Goal: Information Seeking & Learning: Learn about a topic

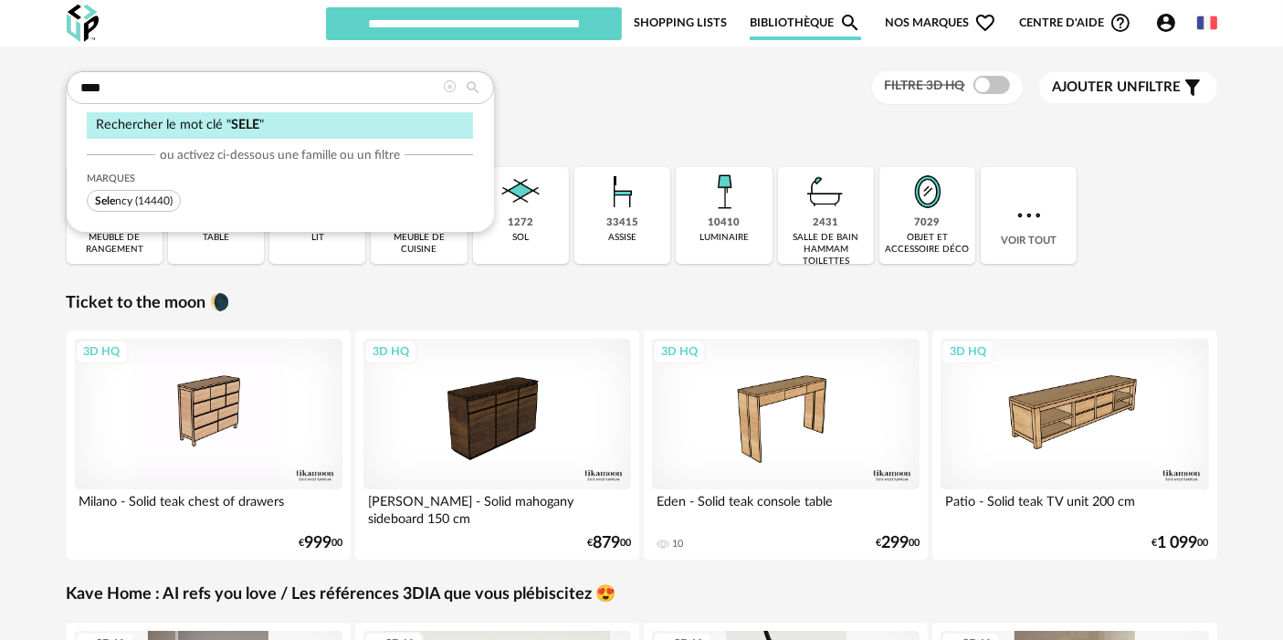
type input "****"
click at [162, 192] on span "Sele ncy (14440)" at bounding box center [134, 201] width 94 height 22
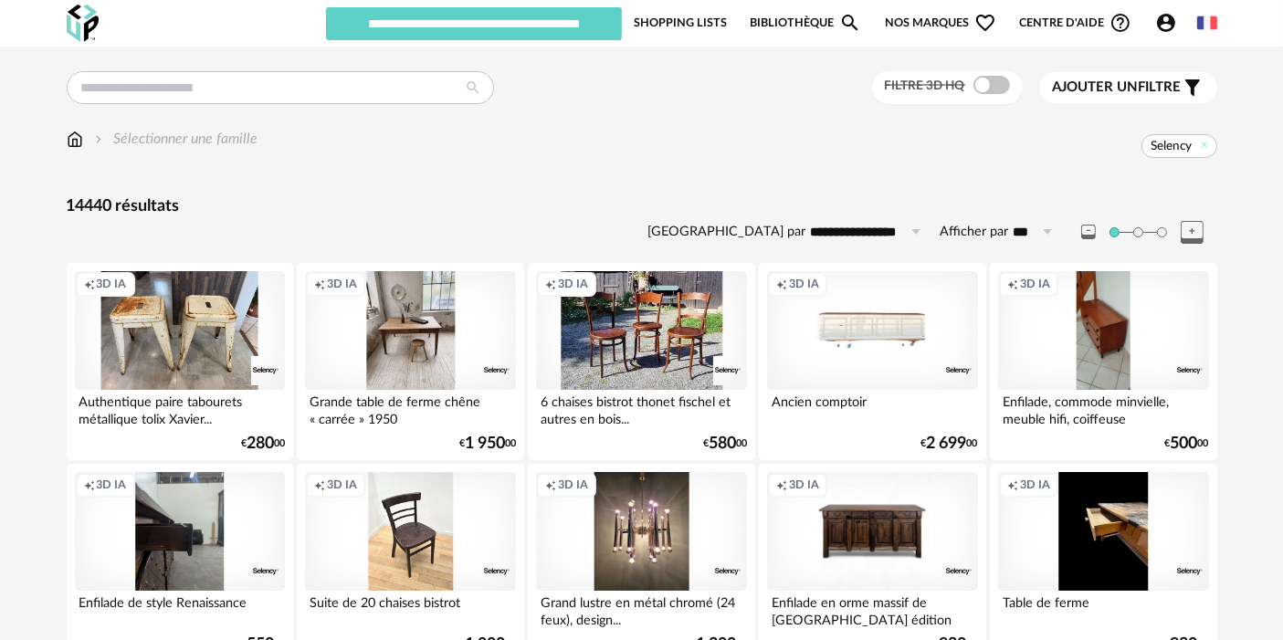
click at [160, 350] on div "Creation icon 3D IA" at bounding box center [180, 330] width 210 height 119
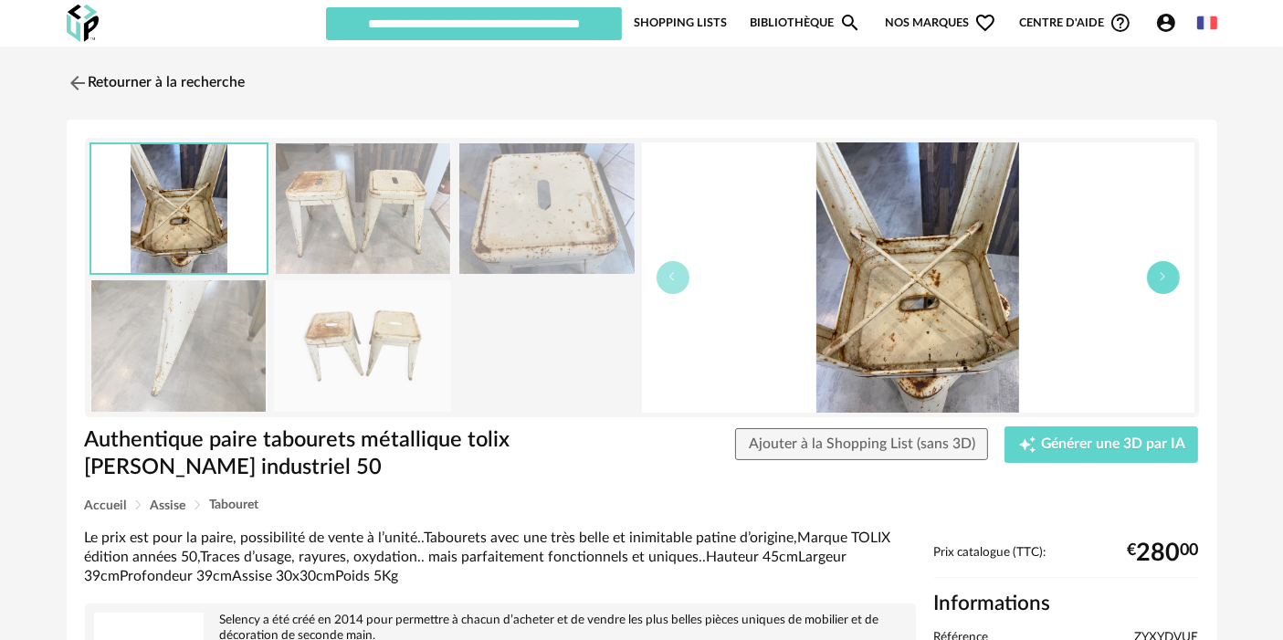
click at [1153, 283] on button "button" at bounding box center [1163, 277] width 33 height 33
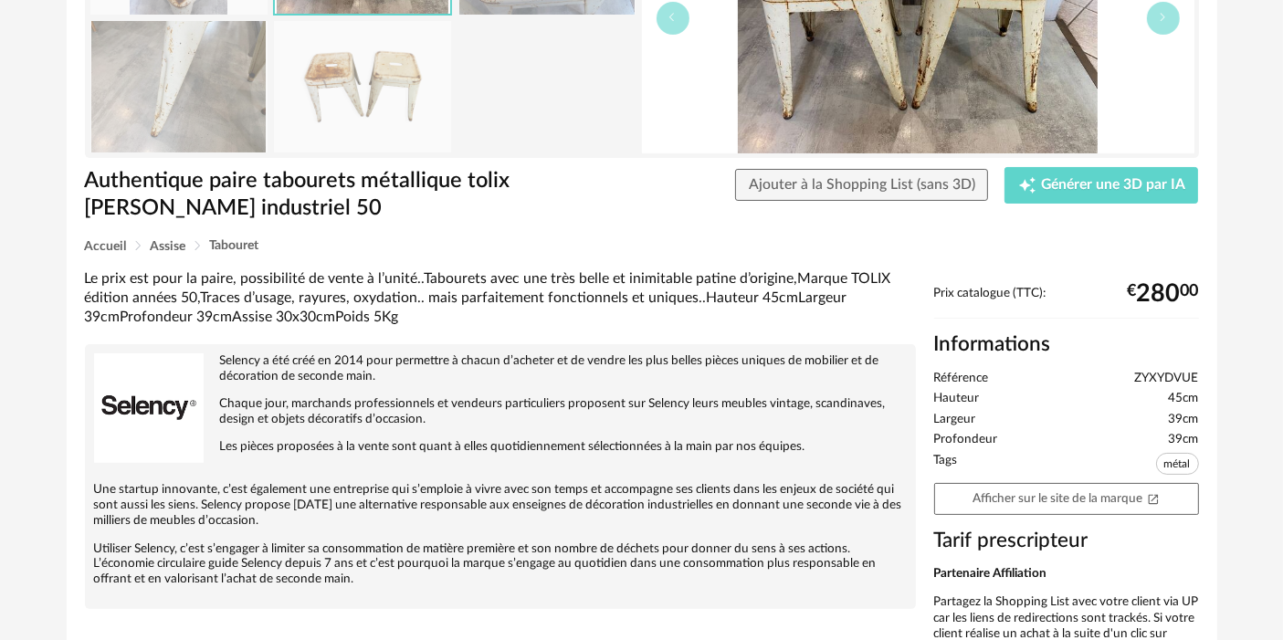
scroll to position [304, 0]
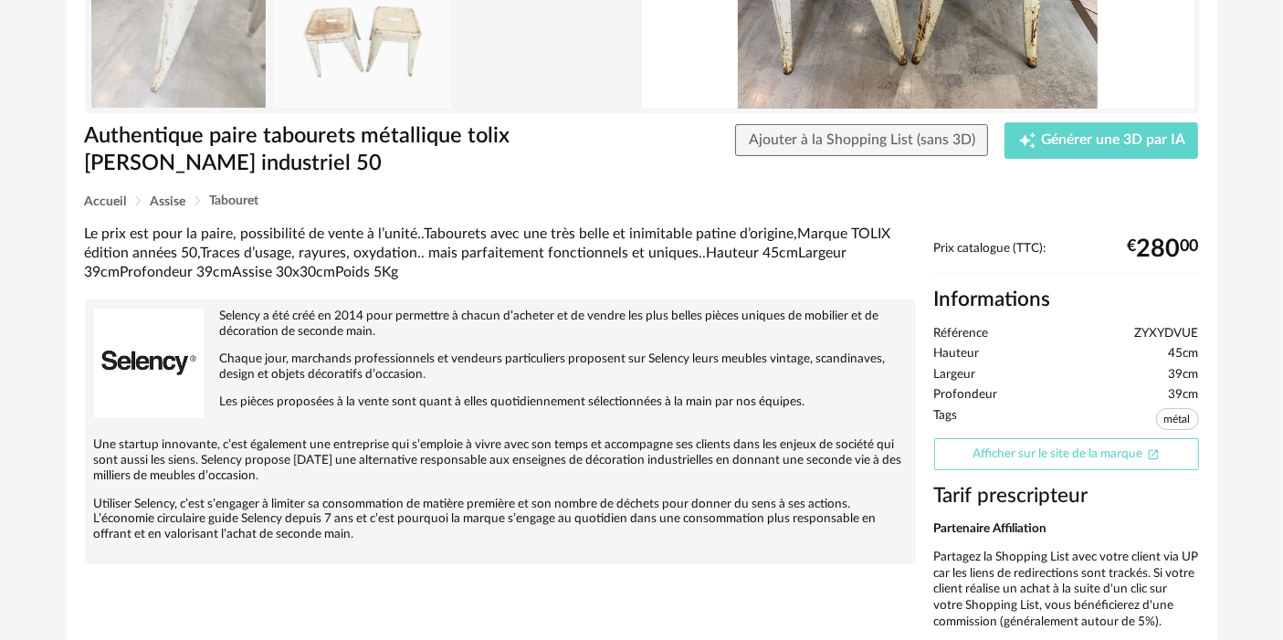
click at [1050, 463] on link "Afficher sur le site de la marque Open In New icon" at bounding box center [1066, 454] width 265 height 32
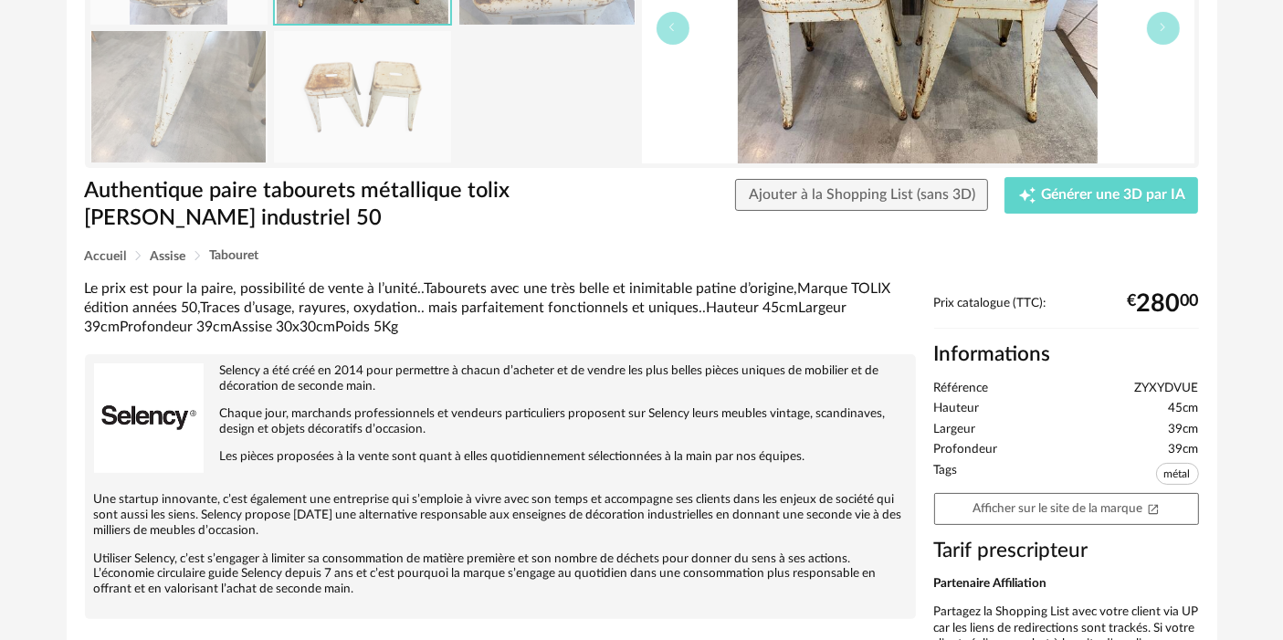
scroll to position [0, 0]
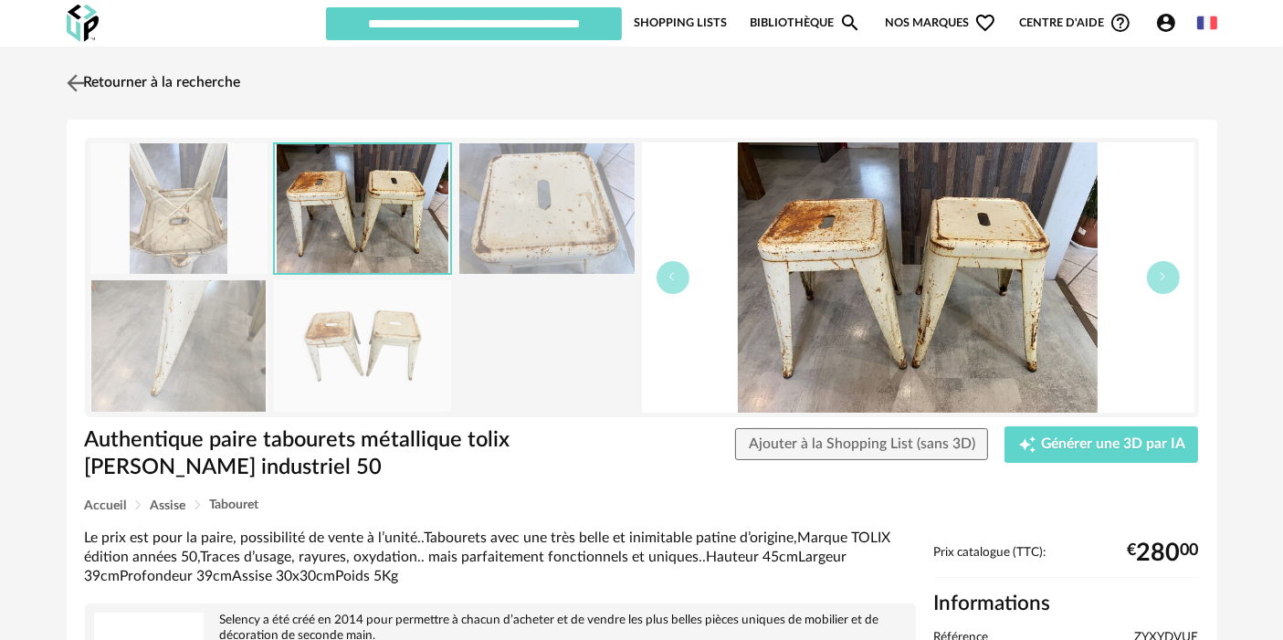
click at [146, 79] on link "Retourner à la recherche" at bounding box center [151, 83] width 179 height 40
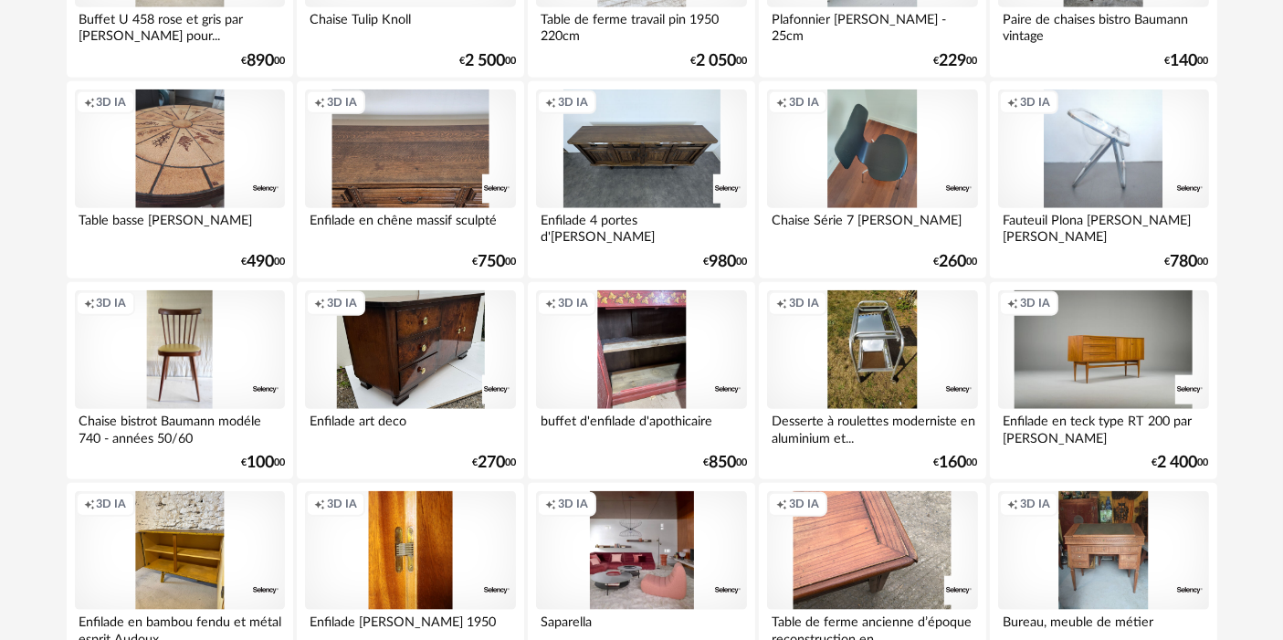
scroll to position [2231, 0]
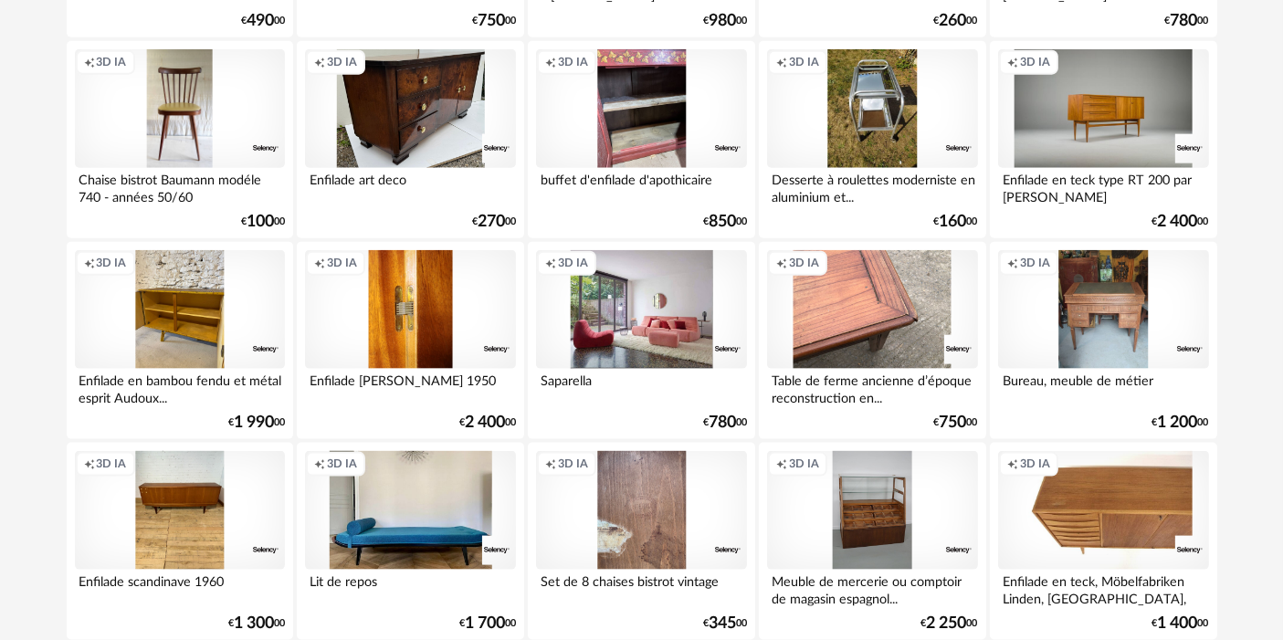
click at [671, 327] on div "Creation icon 3D IA" at bounding box center [641, 309] width 210 height 119
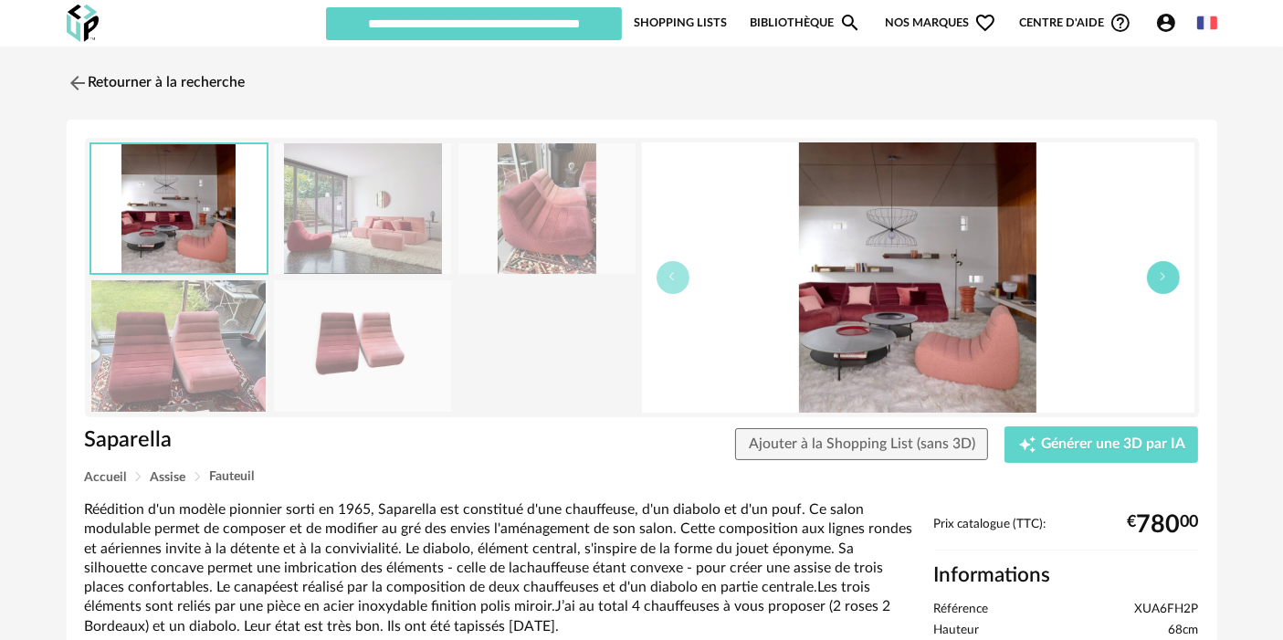
click at [1166, 280] on icon "button" at bounding box center [1163, 276] width 11 height 11
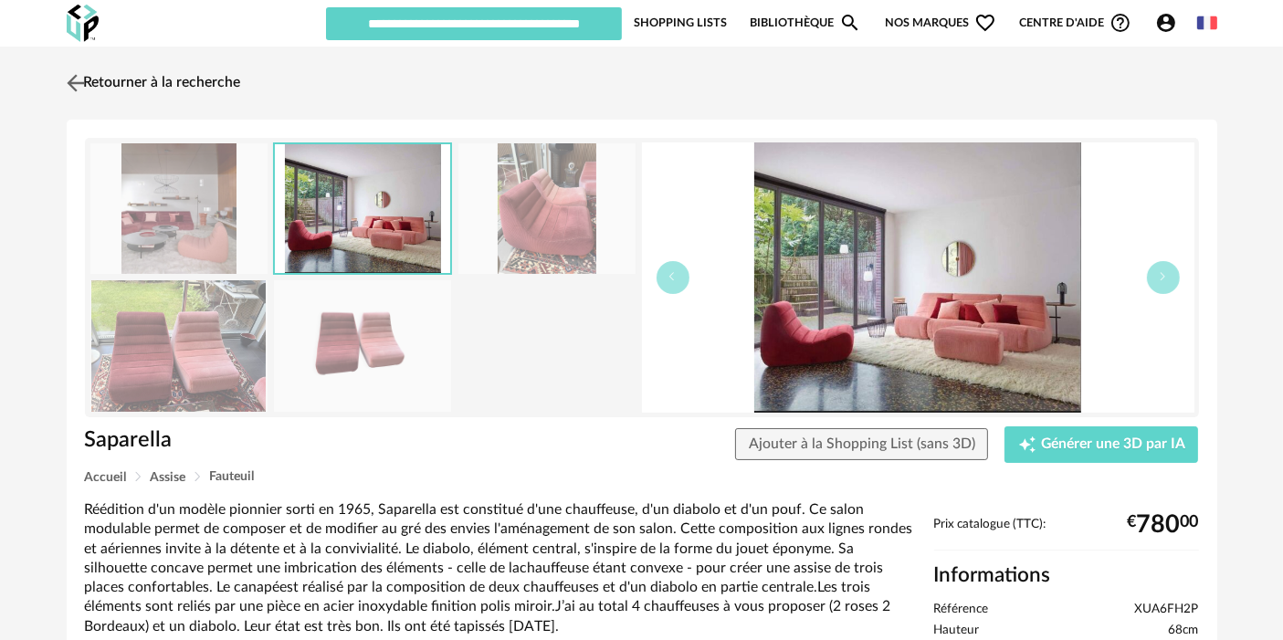
click at [219, 82] on link "Retourner à la recherche" at bounding box center [151, 83] width 179 height 40
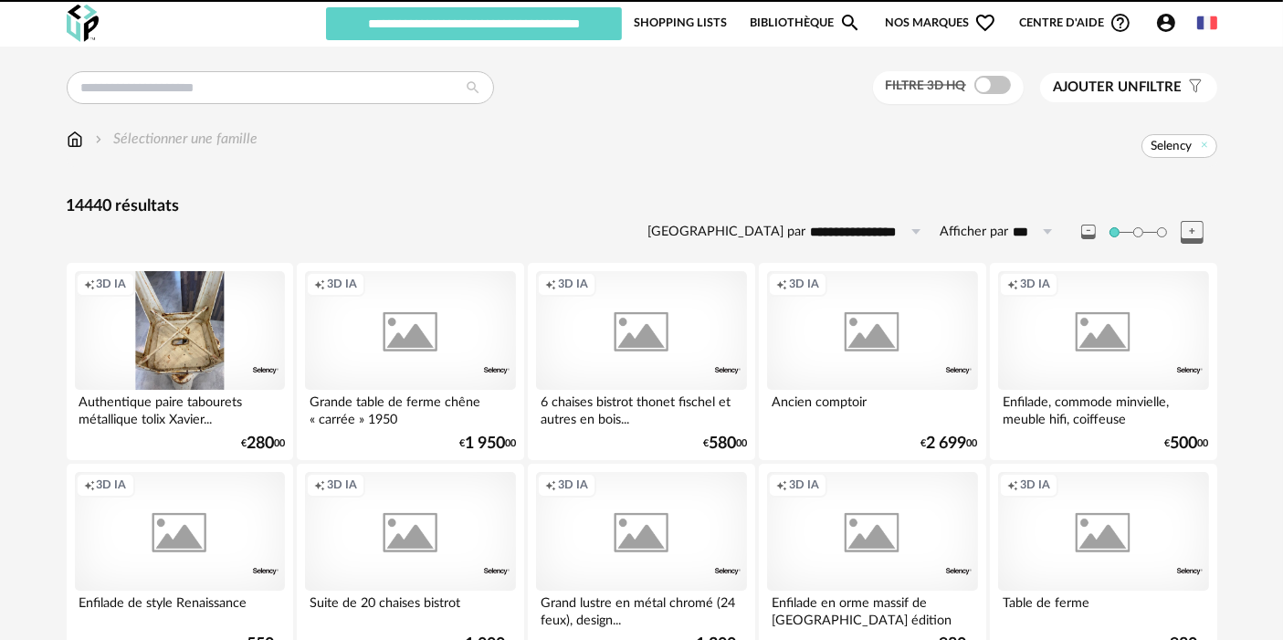
scroll to position [2231, 0]
